Goal: Task Accomplishment & Management: Use online tool/utility

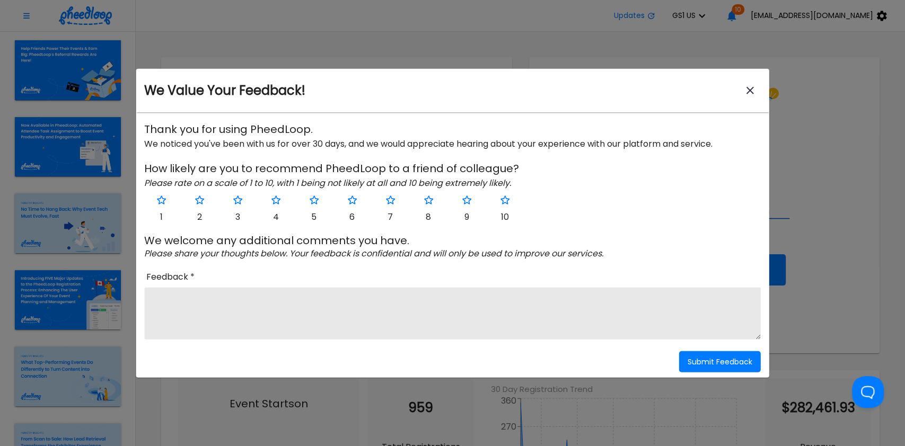
click at [742, 89] on button "close-modal" at bounding box center [750, 90] width 21 height 21
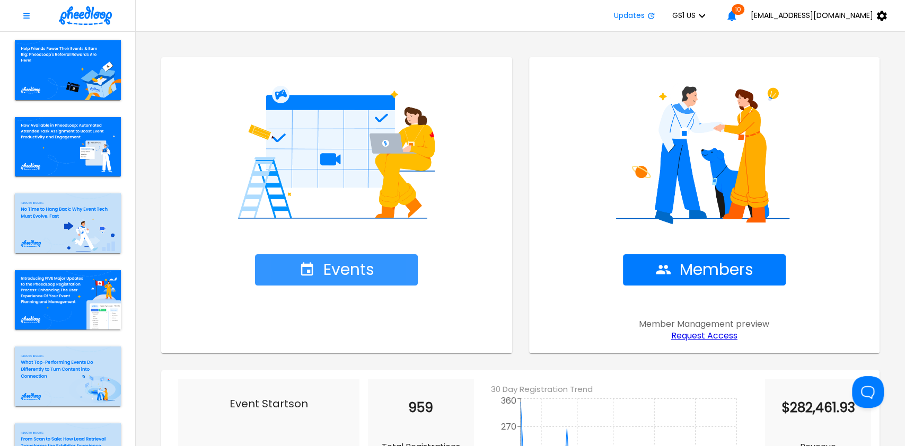
click at [327, 262] on span "Events" at bounding box center [336, 270] width 75 height 19
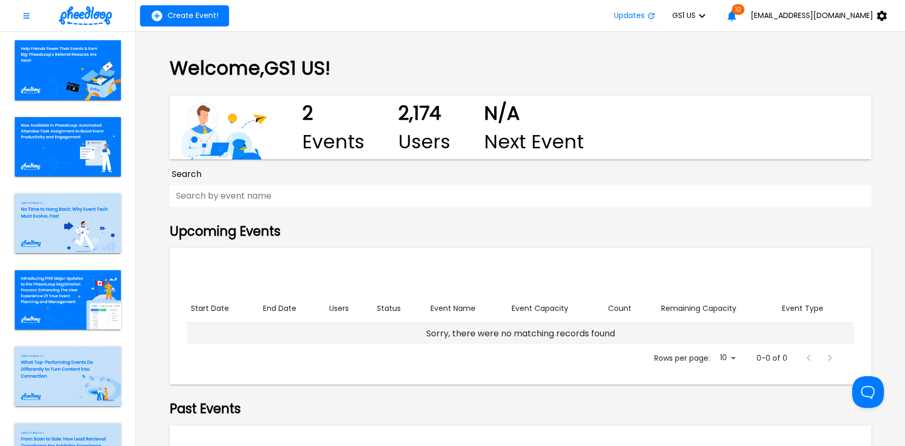
scroll to position [150, 0]
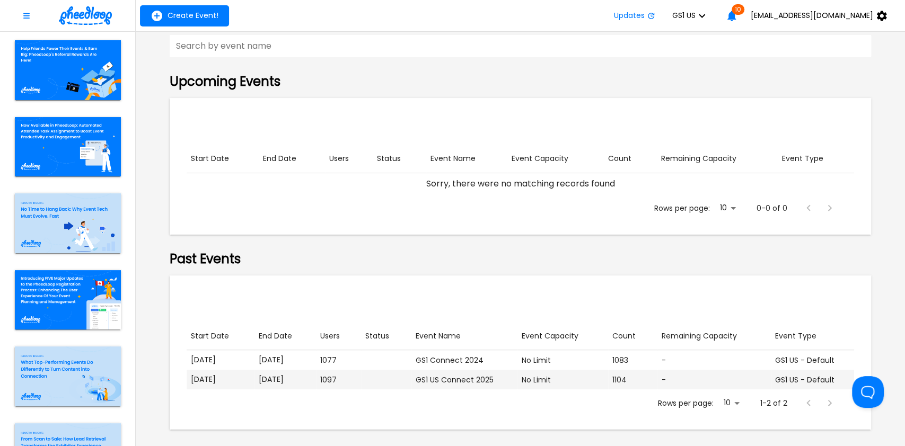
click at [300, 377] on p "[DATE]" at bounding box center [286, 379] width 54 height 11
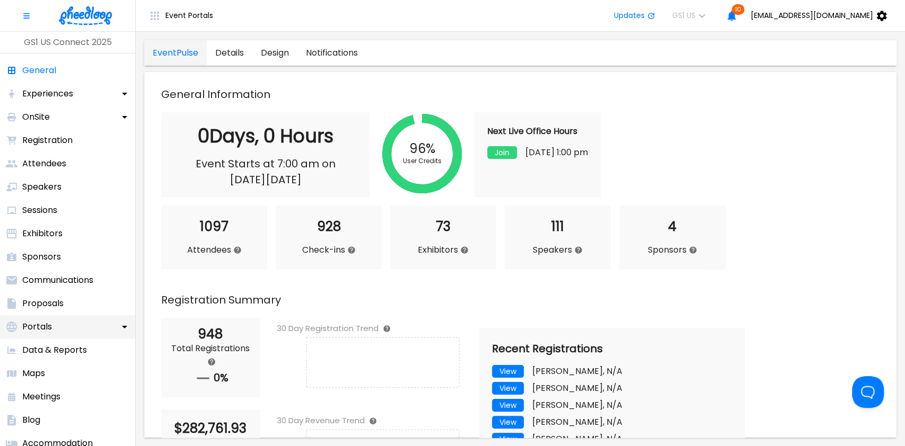
scroll to position [94, 0]
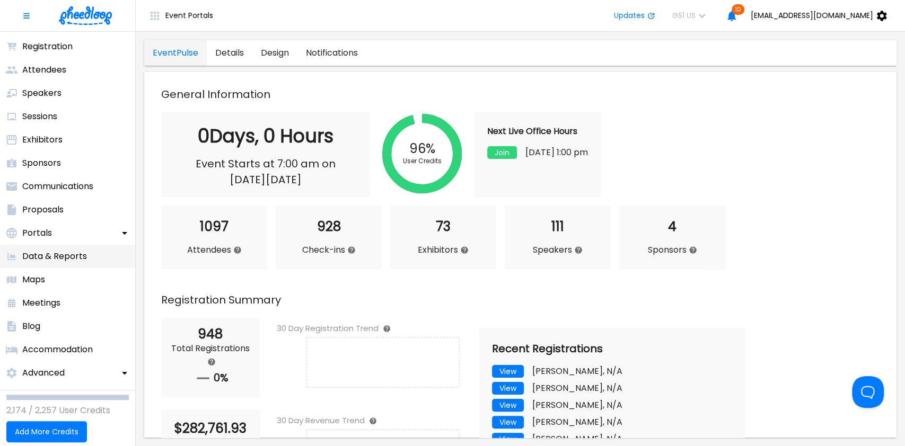
click at [63, 253] on p "Data & Reports" at bounding box center [54, 256] width 65 height 13
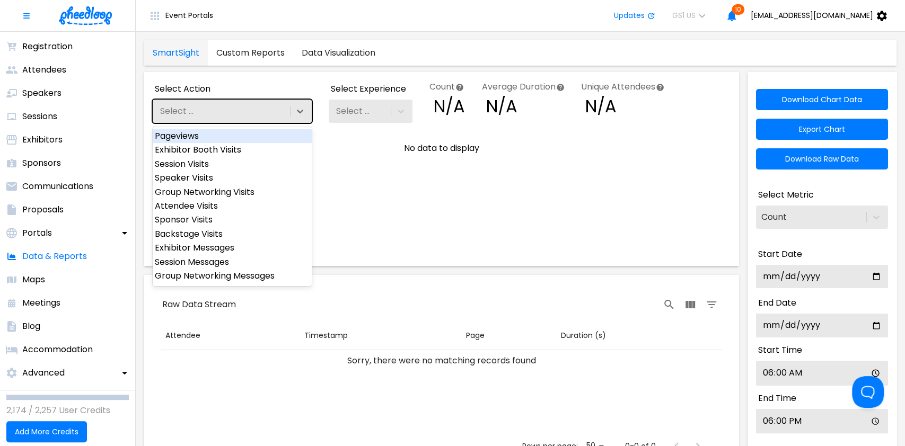
click at [218, 110] on div "Select ..." at bounding box center [220, 111] width 135 height 18
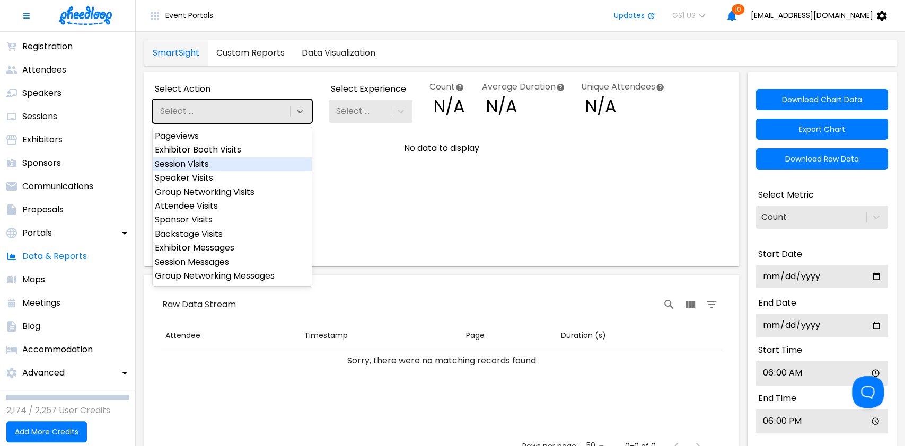
click at [211, 165] on div "Session Visits" at bounding box center [232, 164] width 159 height 14
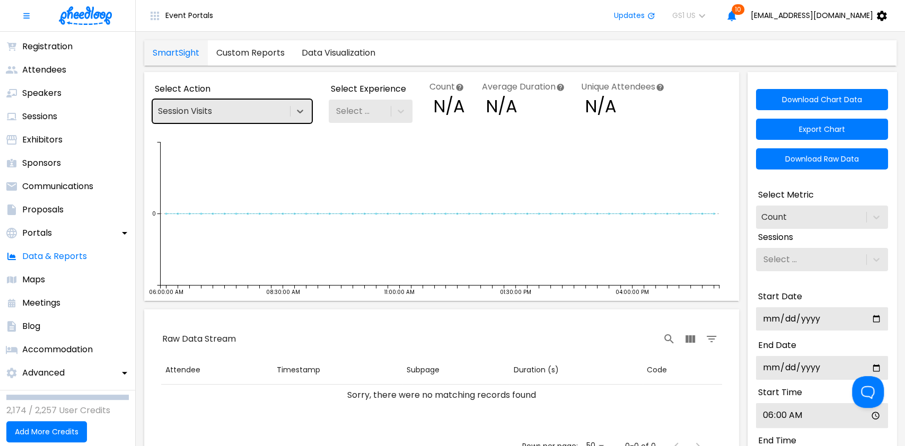
click at [372, 112] on div "Select ..." at bounding box center [359, 111] width 60 height 18
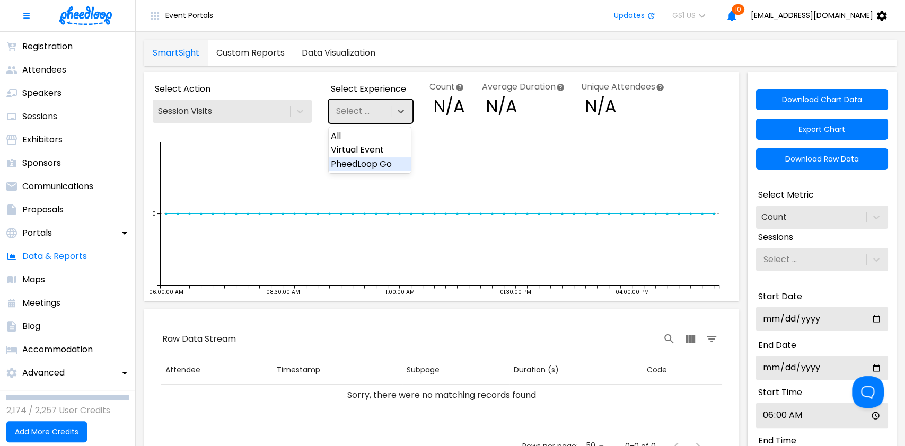
click at [366, 162] on div "PheedLoop Go" at bounding box center [370, 164] width 82 height 14
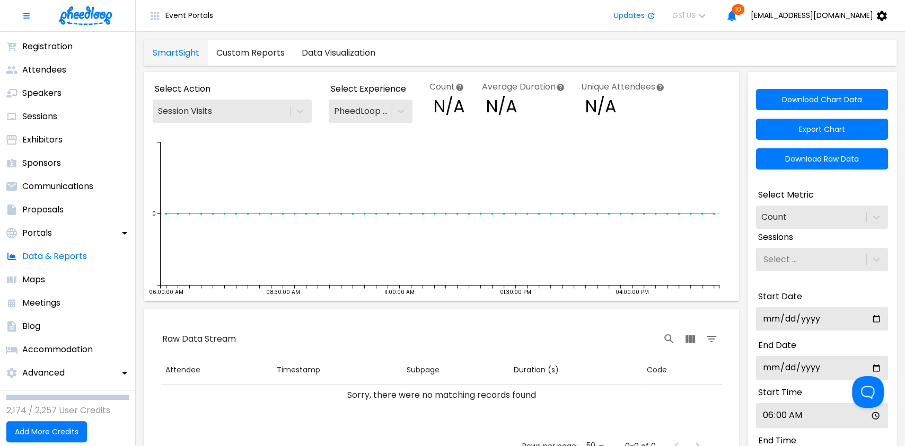
click at [785, 320] on input "[DATE]" at bounding box center [822, 318] width 132 height 23
type input "[DATE]"
click at [785, 367] on input "[DATE]" at bounding box center [822, 367] width 132 height 23
type input "[DATE]"
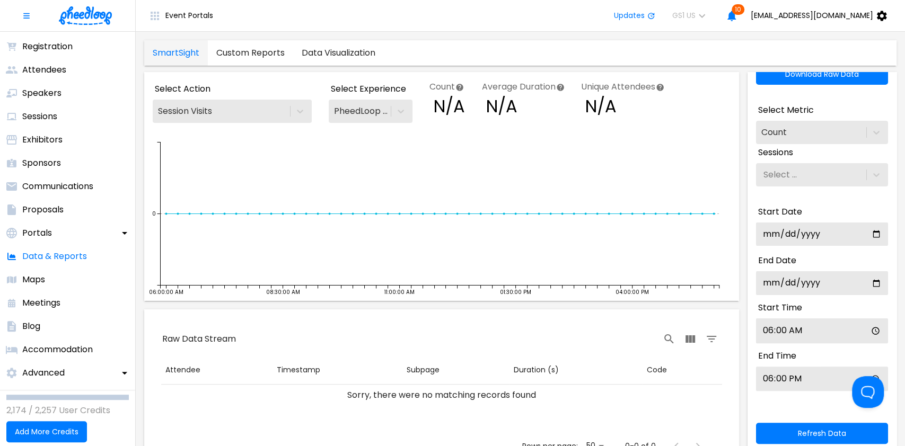
click at [757, 322] on input "06:00" at bounding box center [822, 331] width 132 height 25
type input "00:00"
click at [756, 375] on input "18:00" at bounding box center [822, 379] width 132 height 25
click at [775, 376] on input "23:50" at bounding box center [822, 379] width 132 height 25
click at [769, 378] on input "23:50" at bounding box center [822, 379] width 132 height 25
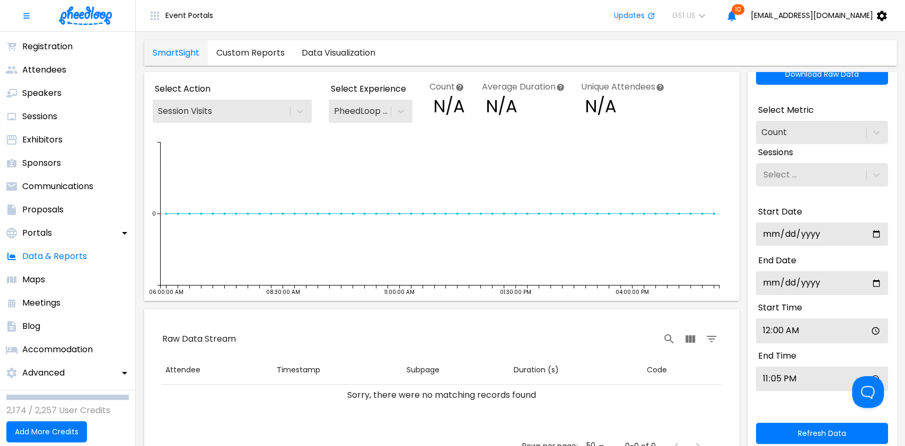
type input "23:59"
click at [778, 435] on button "Refresh Data" at bounding box center [822, 433] width 132 height 21
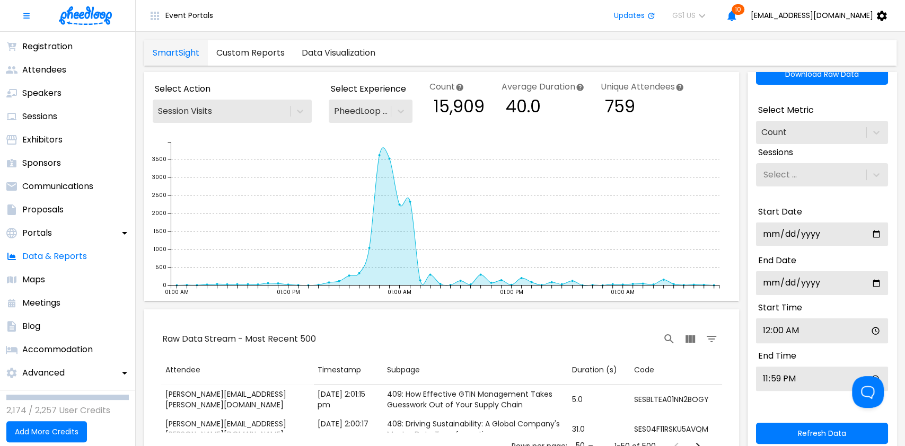
scroll to position [0, 0]
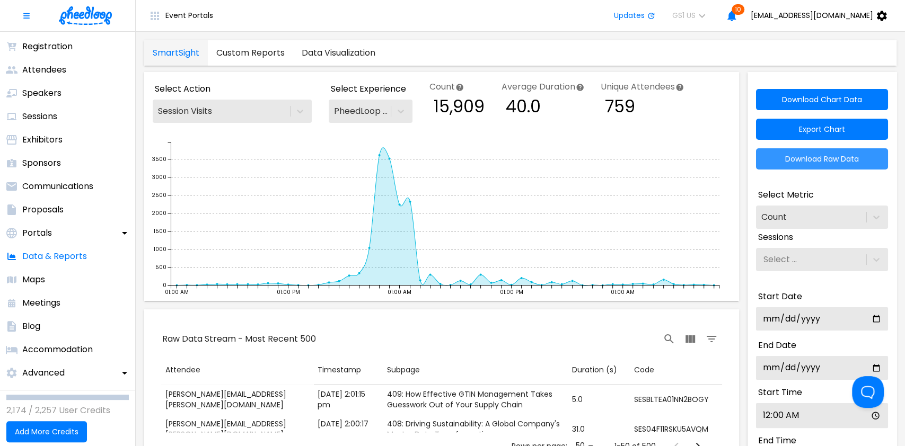
click at [801, 159] on span "Download Raw Data" at bounding box center [822, 159] width 74 height 8
click at [770, 164] on button "Download Raw Data" at bounding box center [822, 158] width 132 height 21
